Goal: Task Accomplishment & Management: Use online tool/utility

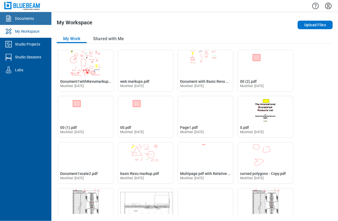
click at [22, 19] on div "Documents" at bounding box center [24, 18] width 19 height 5
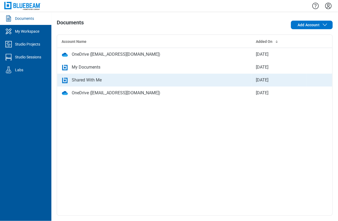
click at [79, 79] on div "Shared With Me" at bounding box center [87, 80] width 30 height 6
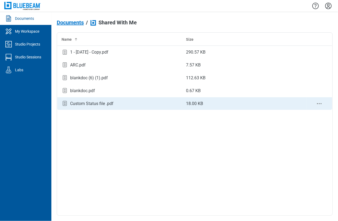
click at [100, 102] on div "Custom Status file .pdf" at bounding box center [91, 103] width 43 height 6
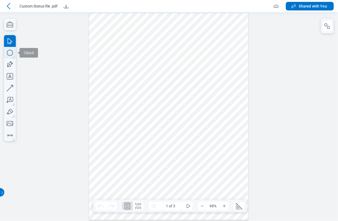
click at [10, 54] on icon "button" at bounding box center [10, 53] width 12 height 12
drag, startPoint x: 152, startPoint y: 135, endPoint x: 177, endPoint y: 149, distance: 28.8
click at [177, 149] on div at bounding box center [169, 116] width 160 height 207
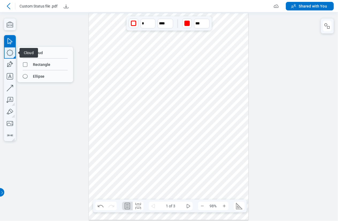
click at [12, 57] on icon "button" at bounding box center [10, 53] width 12 height 12
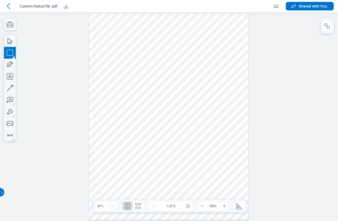
drag, startPoint x: 191, startPoint y: 129, endPoint x: 216, endPoint y: 152, distance: 34.3
click at [216, 152] on div at bounding box center [169, 116] width 160 height 207
click at [180, 179] on div at bounding box center [169, 116] width 160 height 207
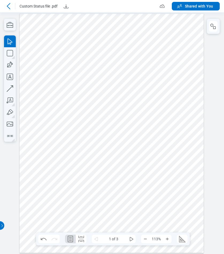
click at [79, 200] on div at bounding box center [112, 132] width 185 height 239
click at [9, 56] on icon "button" at bounding box center [10, 53] width 12 height 12
drag, startPoint x: 136, startPoint y: 79, endPoint x: 152, endPoint y: 86, distance: 17.4
click at [152, 86] on div at bounding box center [112, 132] width 185 height 239
click at [9, 55] on icon "button" at bounding box center [10, 53] width 12 height 12
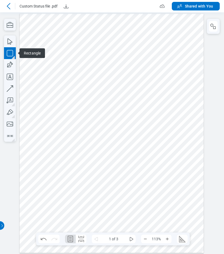
click at [10, 55] on icon "button" at bounding box center [10, 53] width 12 height 12
drag, startPoint x: 41, startPoint y: 86, endPoint x: 70, endPoint y: 113, distance: 39.8
click at [70, 113] on div at bounding box center [112, 132] width 185 height 239
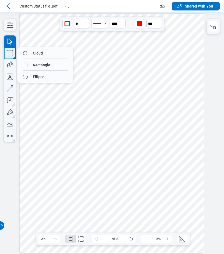
click at [14, 56] on icon "button" at bounding box center [10, 53] width 12 height 12
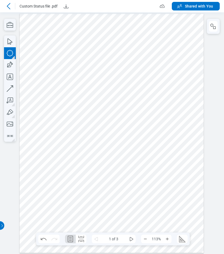
drag, startPoint x: 76, startPoint y: 86, endPoint x: 95, endPoint y: 105, distance: 27.3
click at [95, 105] on div at bounding box center [112, 132] width 185 height 239
